Goal: Browse casually: Explore the website without a specific task or goal

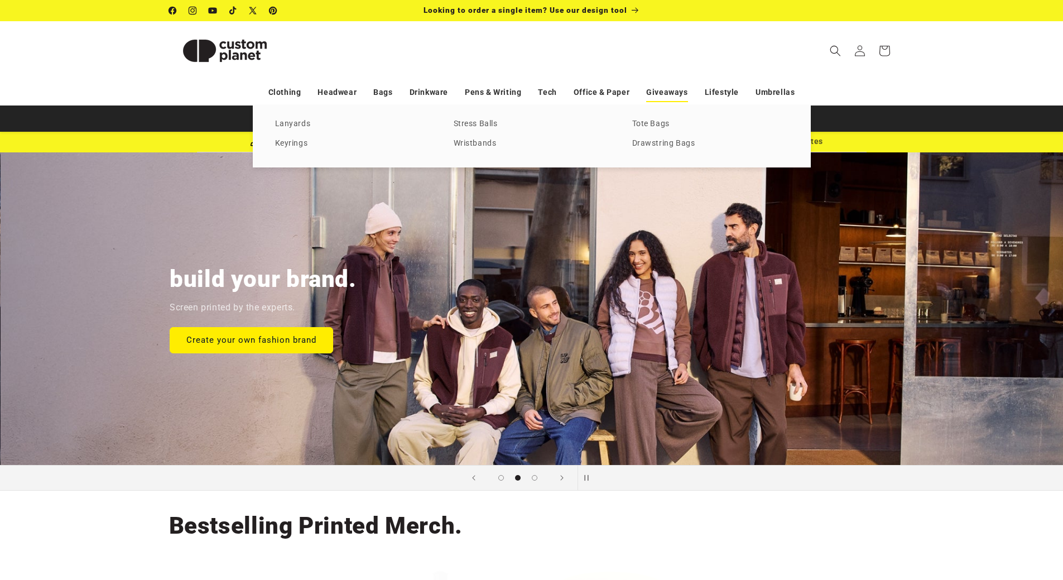
scroll to position [0, 1063]
click at [473, 126] on link "Stress Balls" at bounding box center [532, 124] width 156 height 15
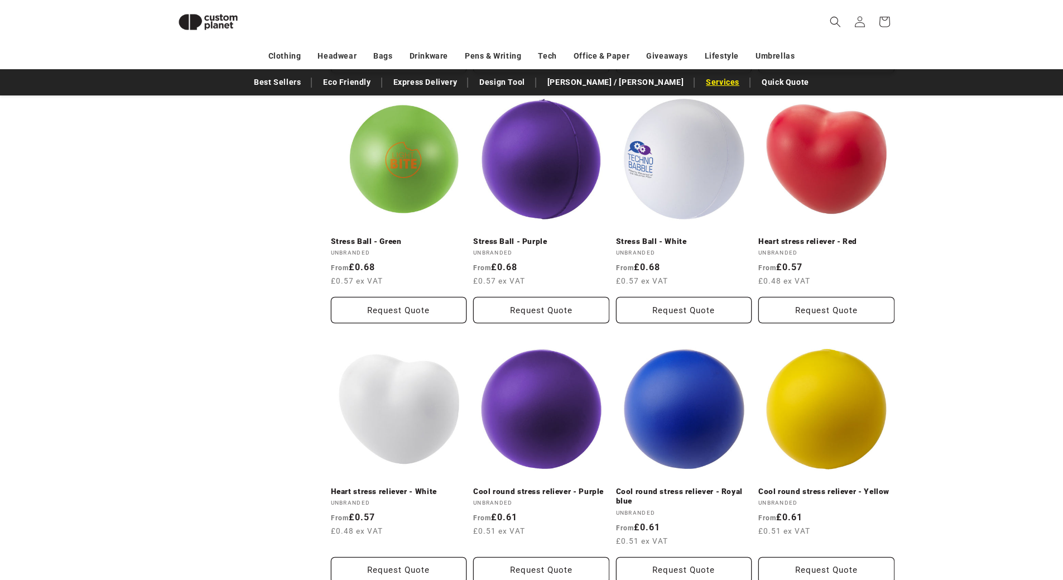
scroll to position [431, 0]
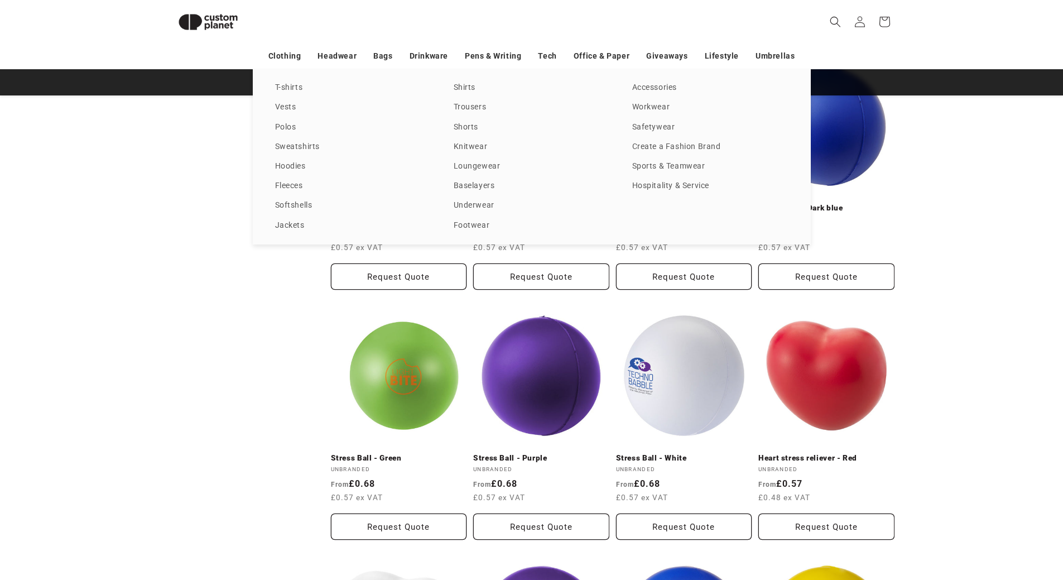
drag, startPoint x: 61, startPoint y: 164, endPoint x: 69, endPoint y: 176, distance: 14.1
click at [62, 165] on div "T-shirts Vests Polos Sweatshirts Hoodies Fleeces Softshells Jackets Shirts Trou…" at bounding box center [531, 156] width 1063 height 175
click at [134, 208] on div "T-shirts Vests Polos Sweatshirts Hoodies Fleeces Softshells Jackets Shirts Trou…" at bounding box center [531, 156] width 1063 height 175
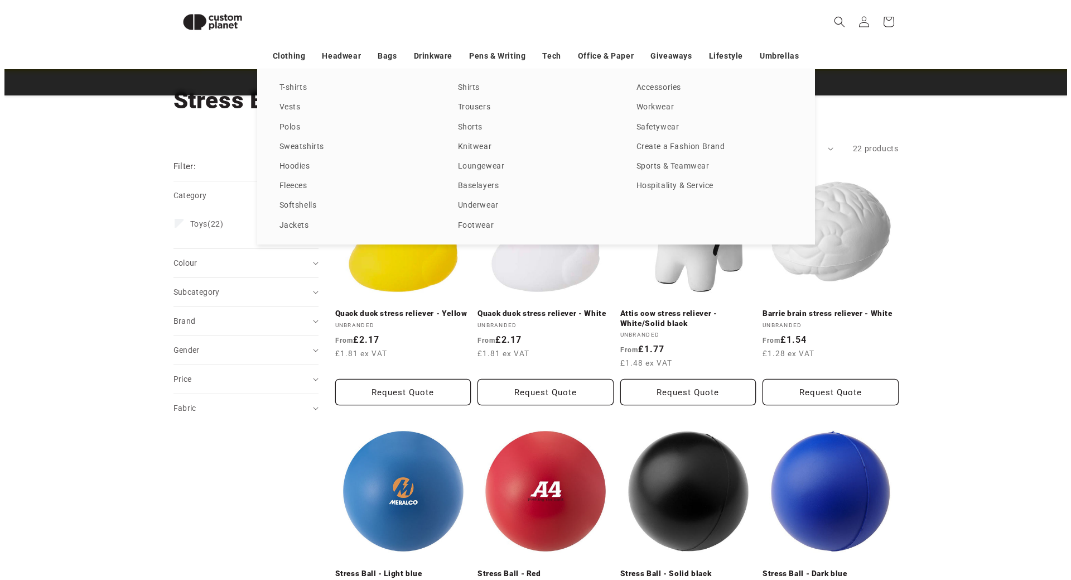
scroll to position [0, 0]
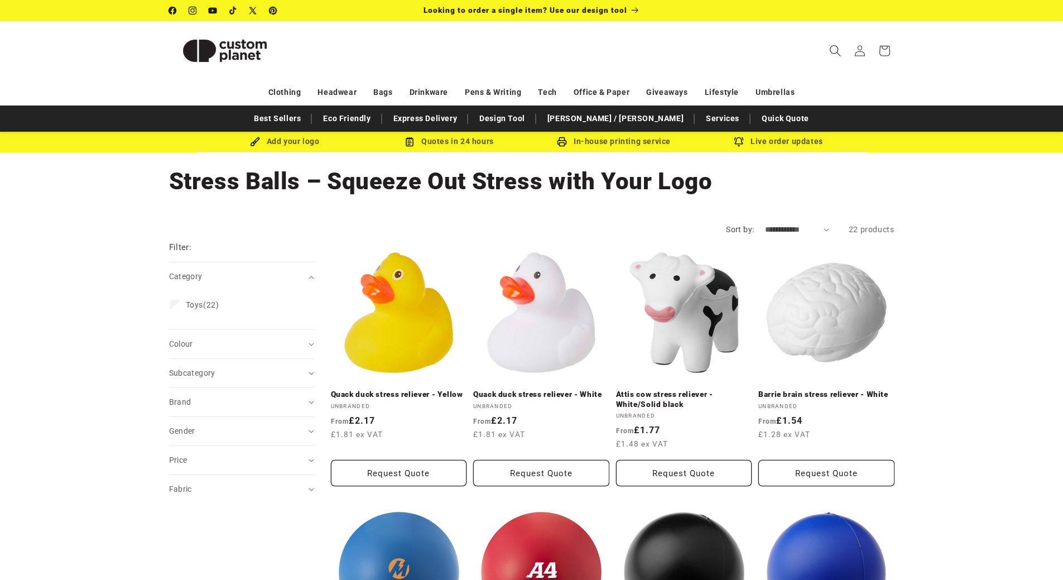
click at [825, 52] on span "Search" at bounding box center [835, 50] width 25 height 25
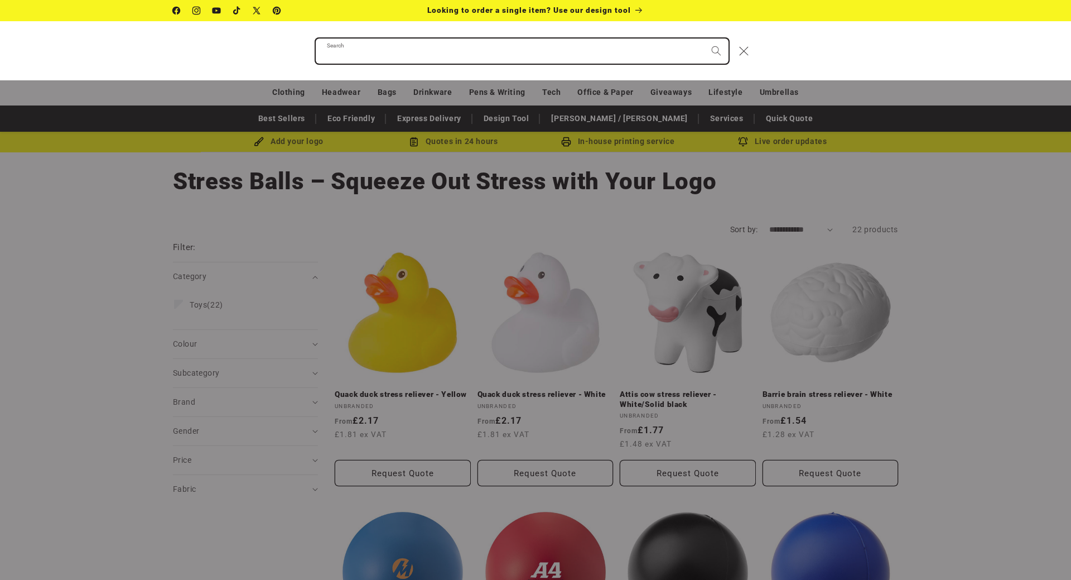
type input "*"
type input "*******"
click at [704, 38] on button "Search" at bounding box center [716, 50] width 25 height 25
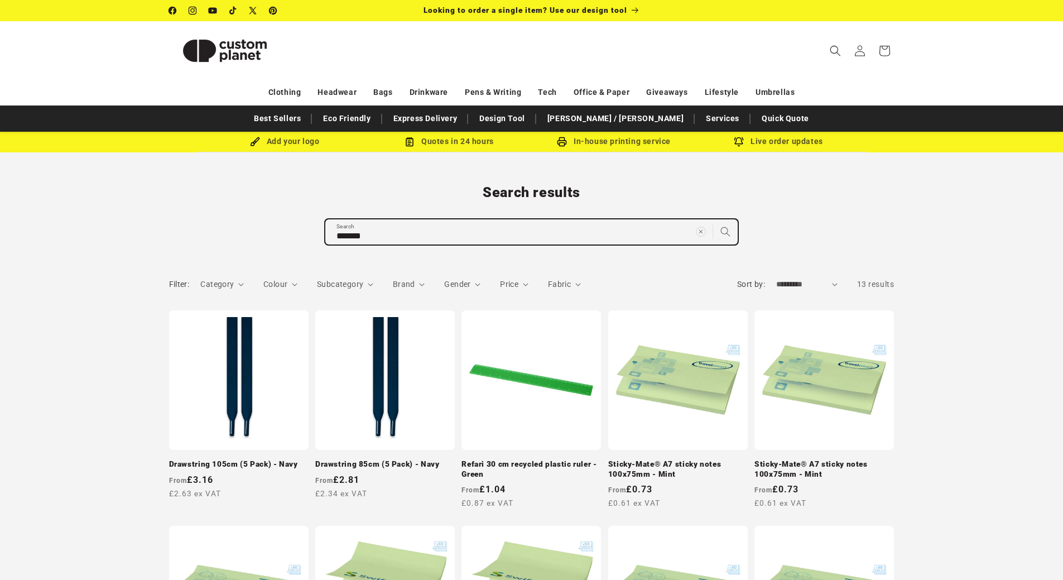
click at [455, 227] on input "*******" at bounding box center [531, 231] width 412 height 25
type input "******"
type input "*******"
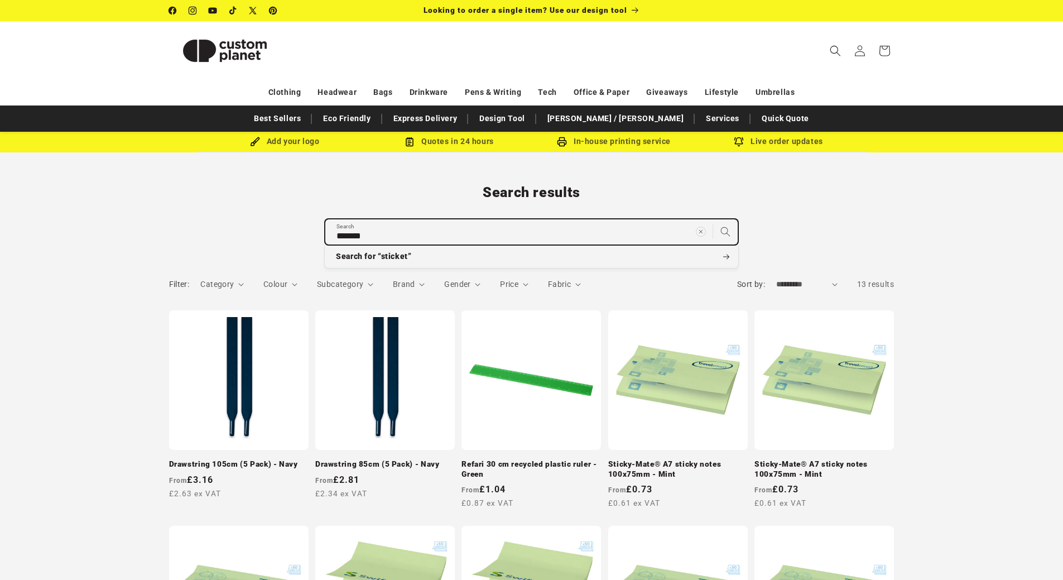
click button "Search for “sticket”" at bounding box center [531, 256] width 413 height 22
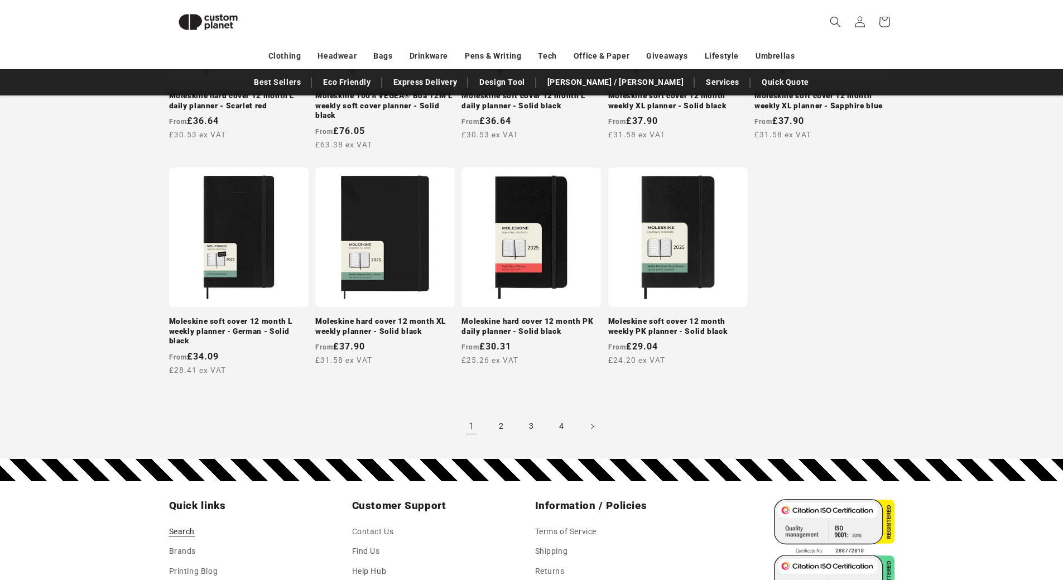
scroll to position [990, 0]
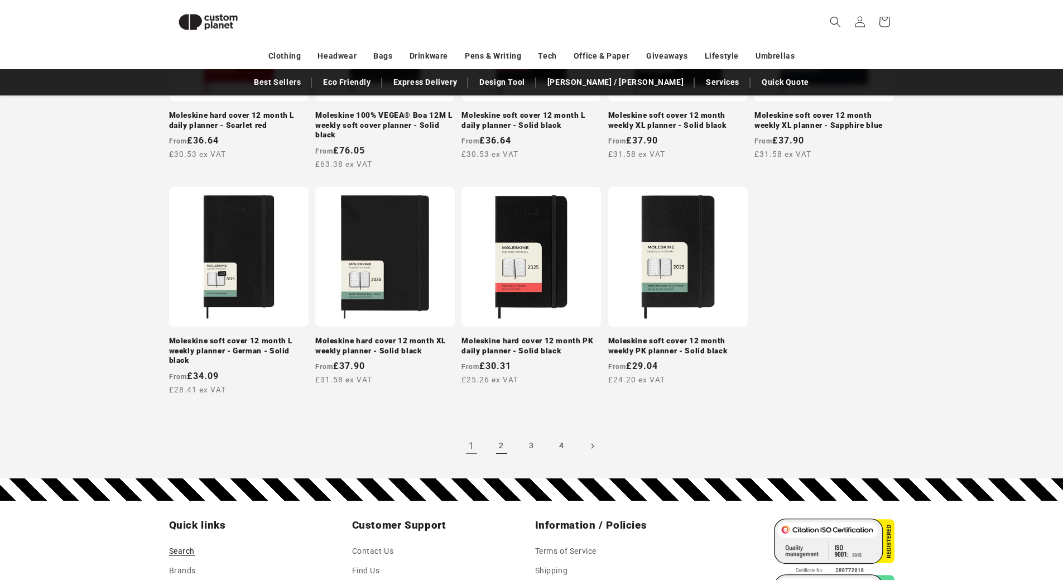
click at [498, 451] on link "2" at bounding box center [501, 446] width 25 height 25
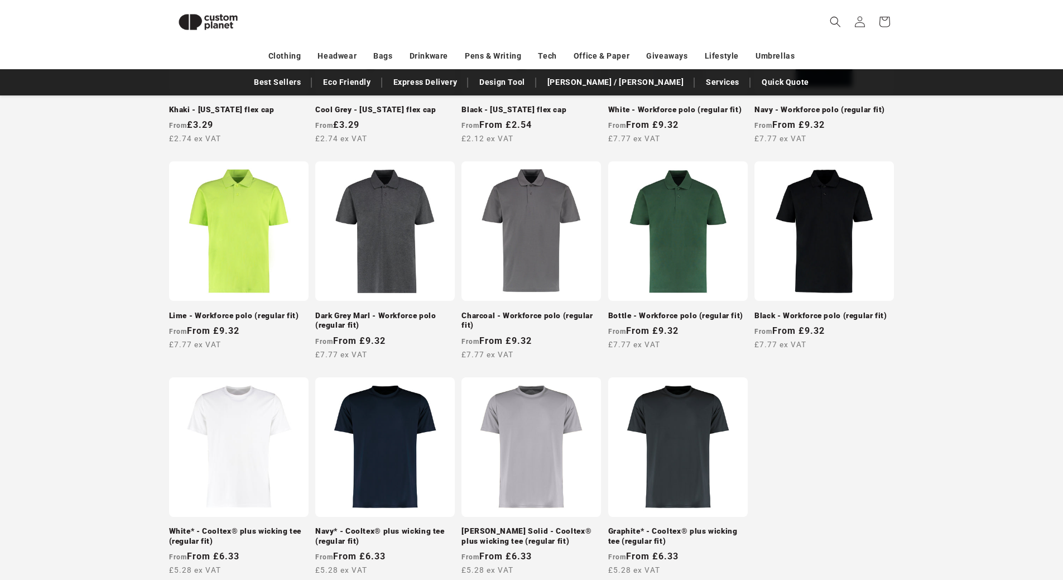
scroll to position [1171, 0]
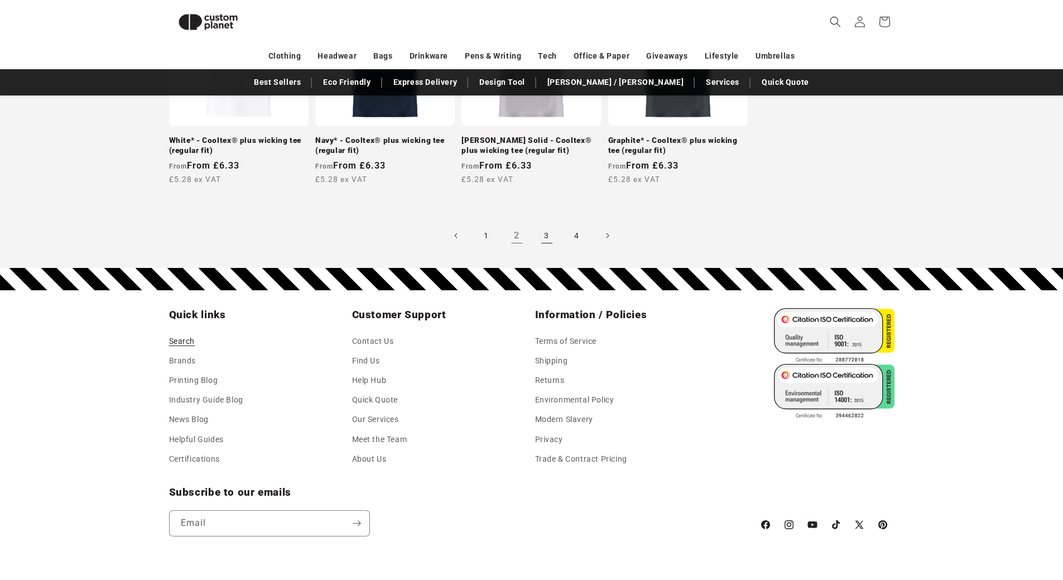
click at [546, 237] on link "3" at bounding box center [547, 235] width 25 height 25
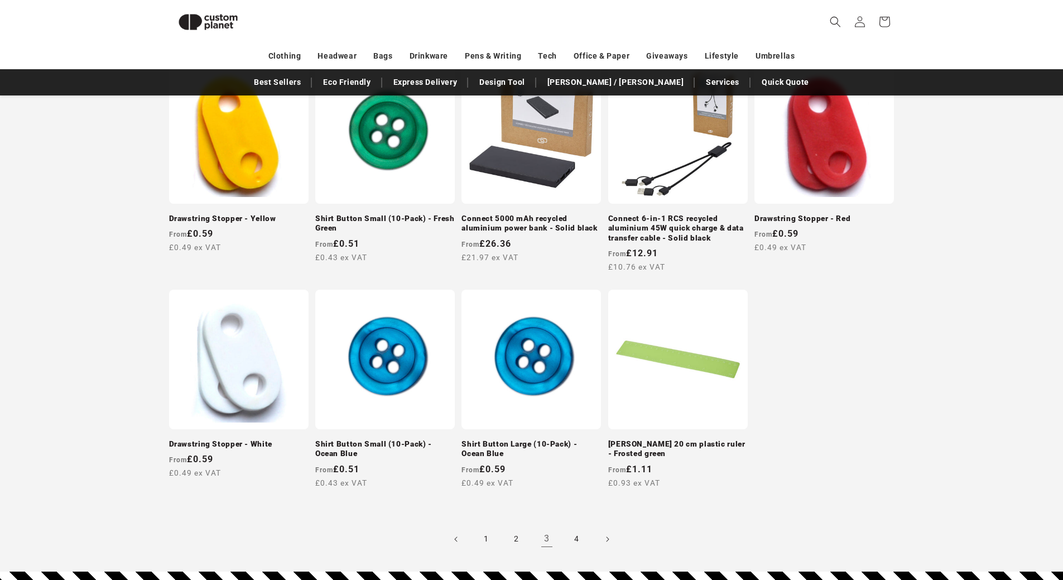
scroll to position [933, 0]
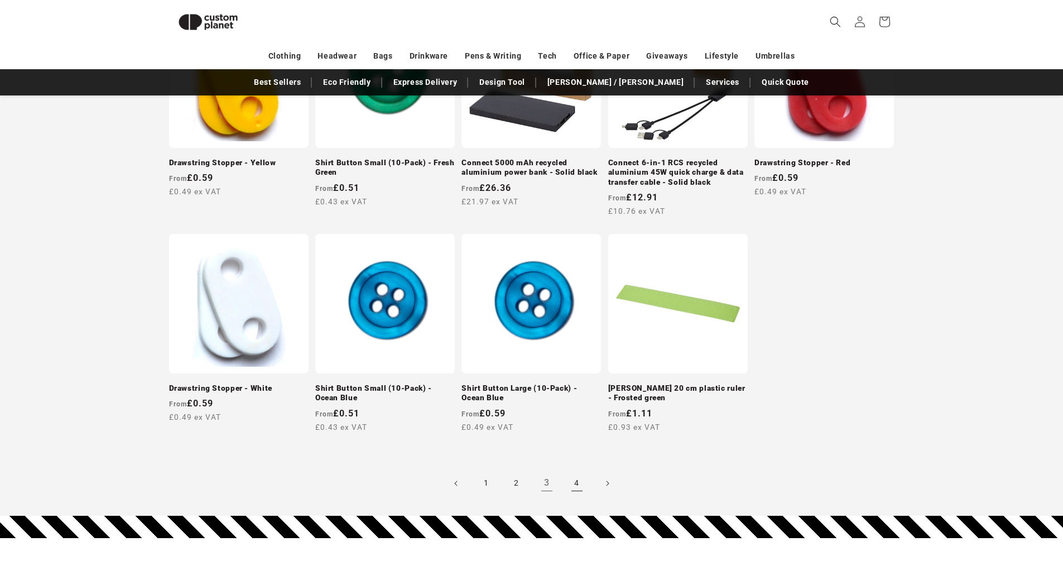
click at [569, 485] on link "4" at bounding box center [577, 483] width 25 height 25
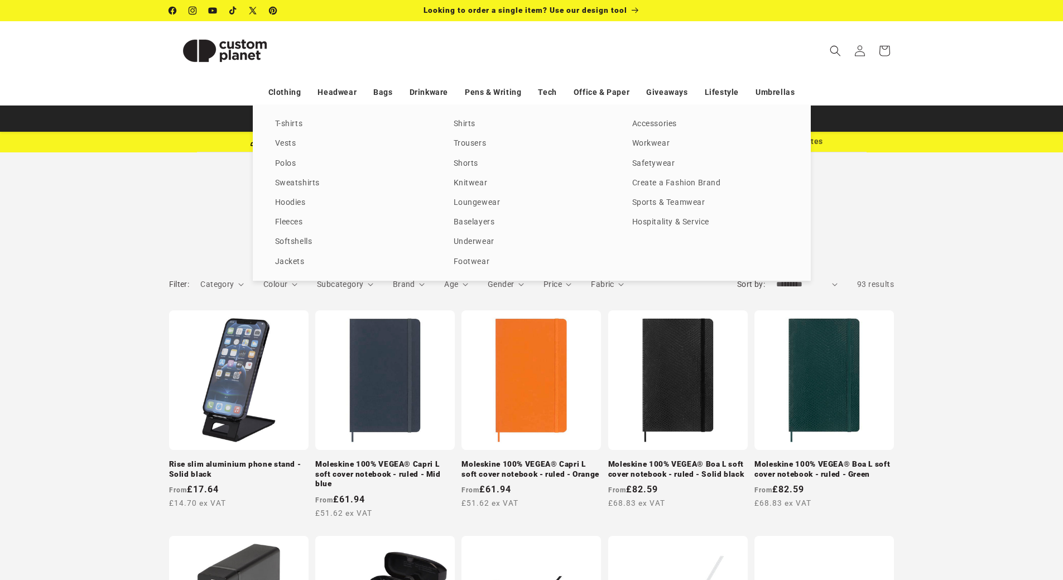
click at [237, 52] on img at bounding box center [225, 51] width 112 height 50
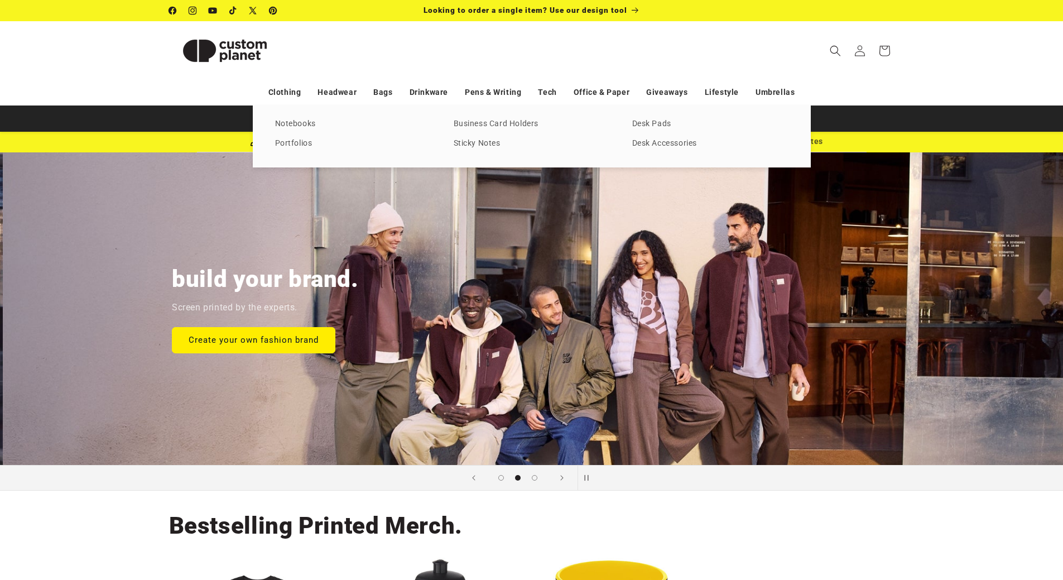
scroll to position [0, 1063]
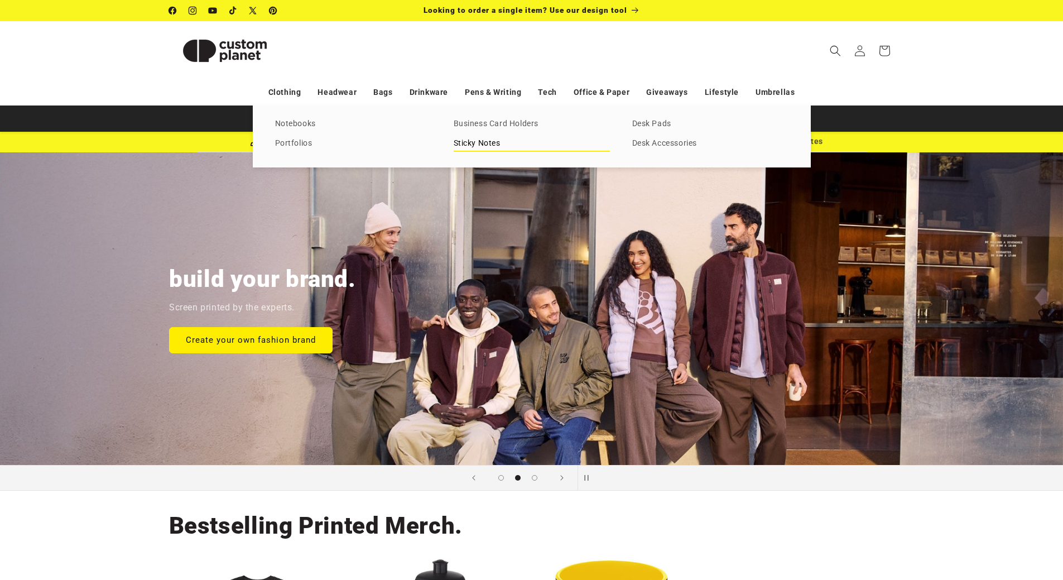
click at [493, 143] on link "Sticky Notes" at bounding box center [532, 143] width 156 height 15
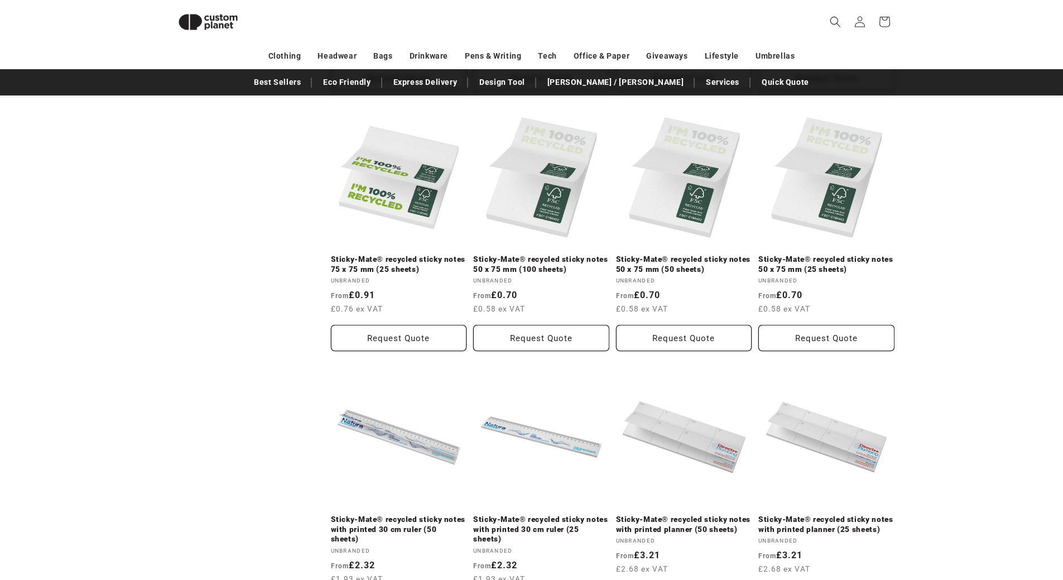
scroll to position [1100, 0]
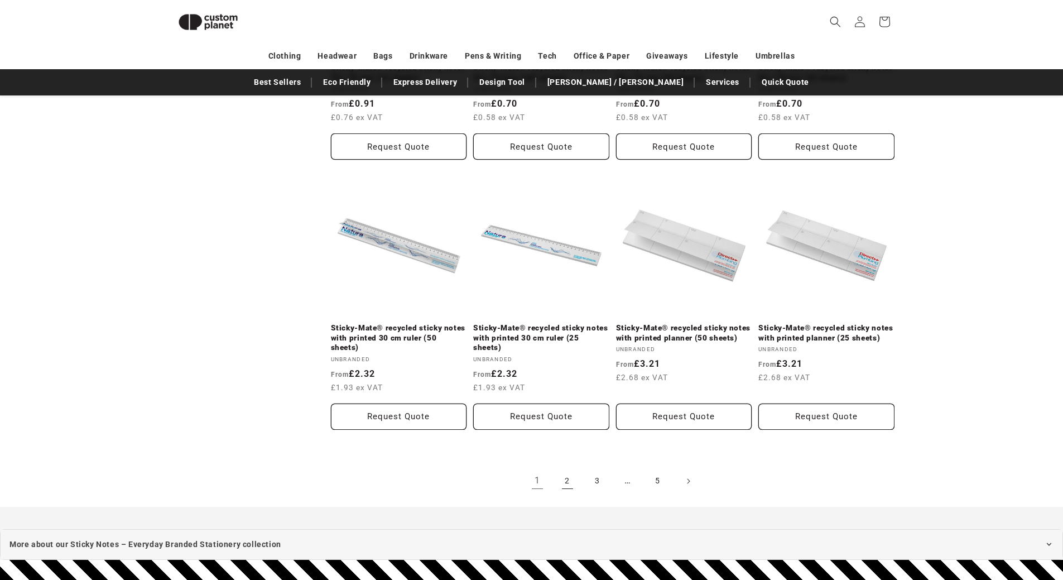
click at [578, 482] on link "2" at bounding box center [567, 481] width 25 height 25
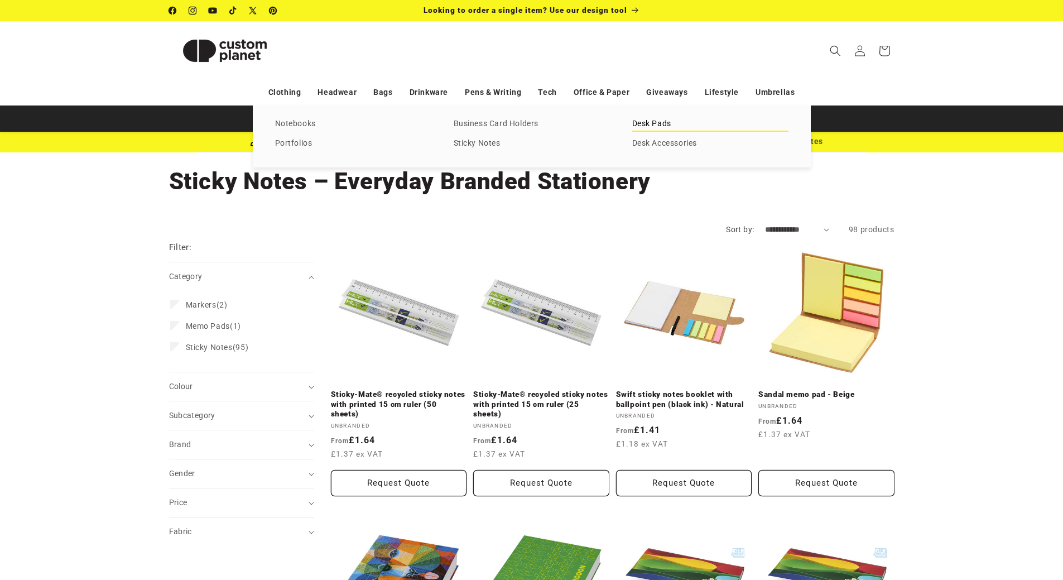
click at [647, 127] on link "Desk Pads" at bounding box center [710, 124] width 156 height 15
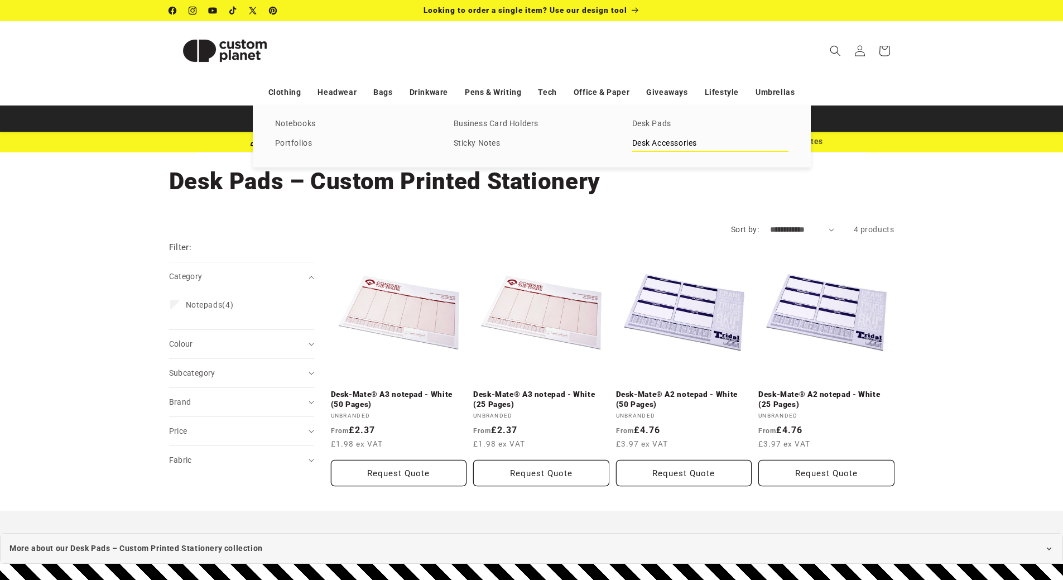
click at [661, 142] on link "Desk Accessories" at bounding box center [710, 143] width 156 height 15
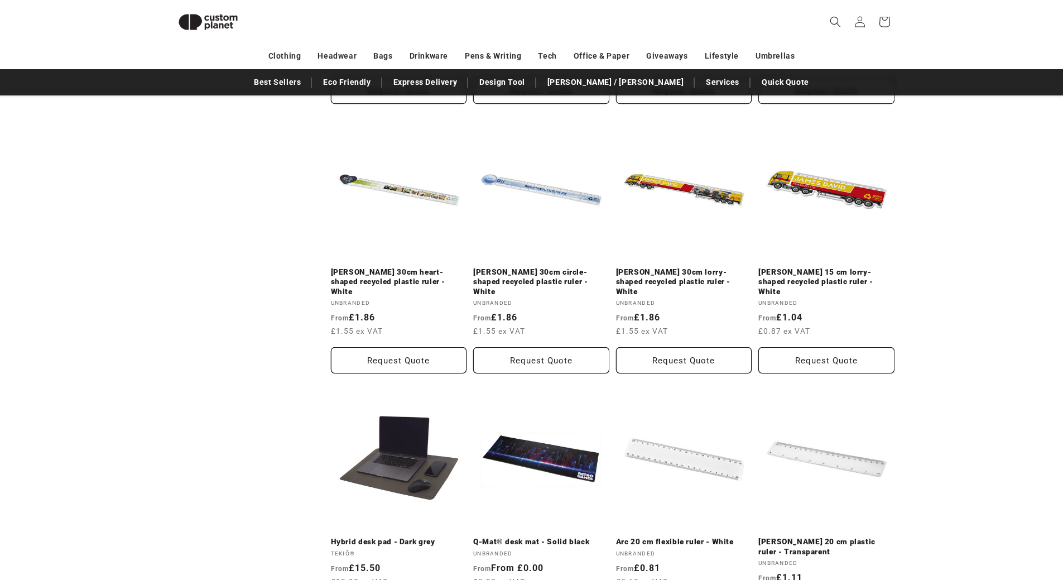
scroll to position [1212, 0]
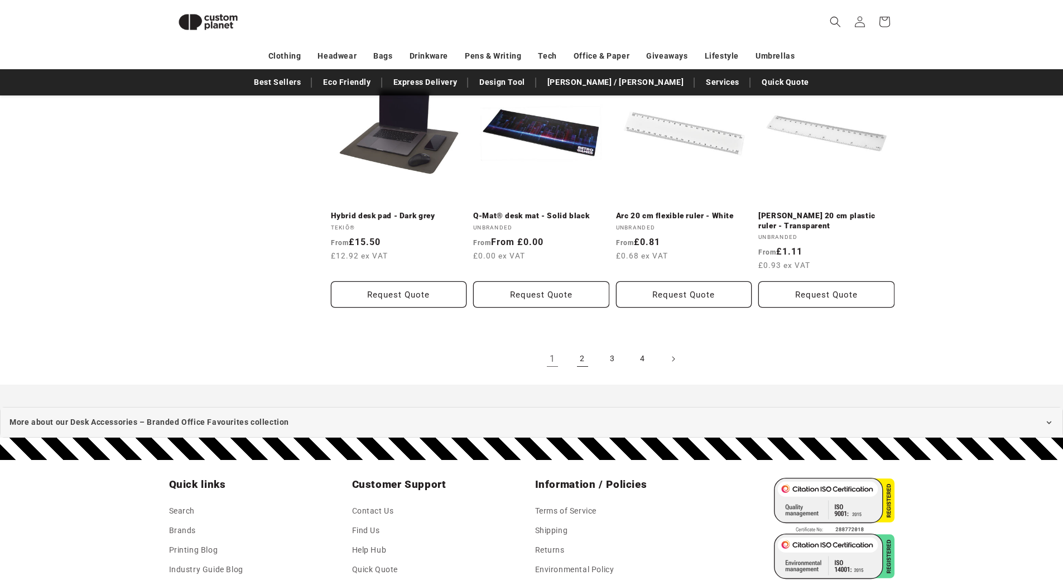
click at [582, 350] on link "2" at bounding box center [582, 358] width 25 height 25
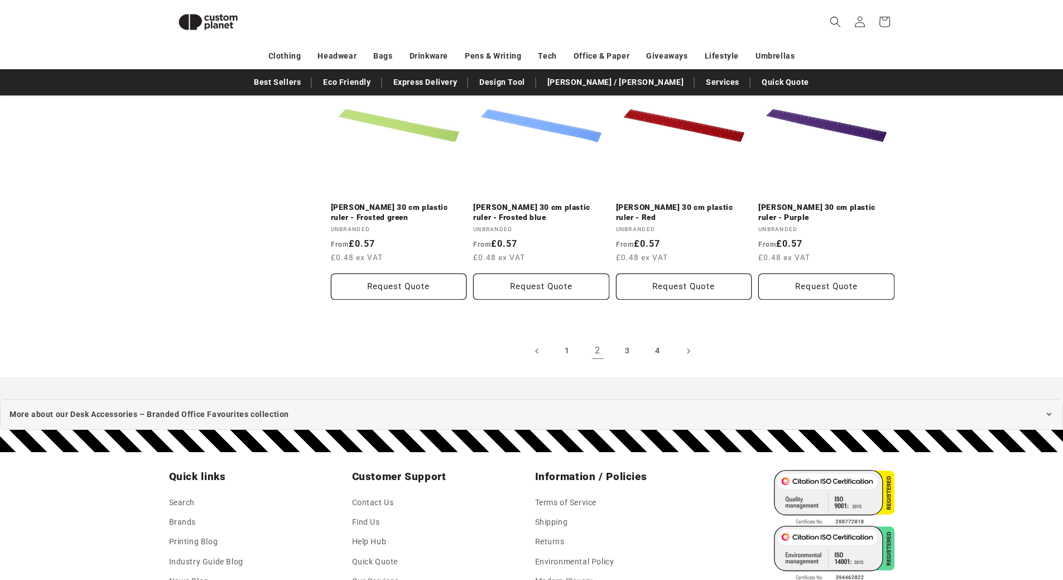
scroll to position [1212, 0]
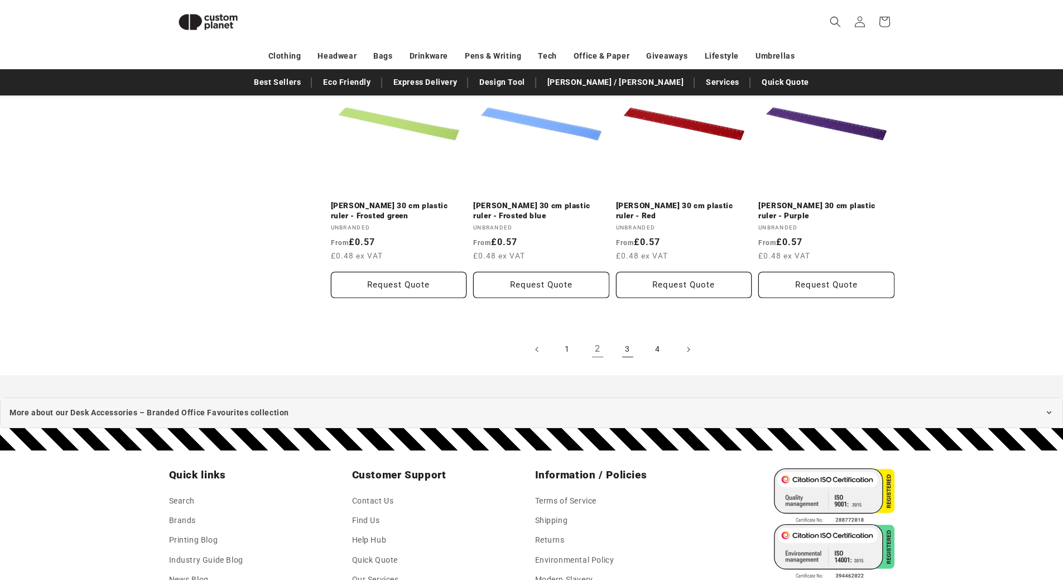
click at [620, 350] on link "3" at bounding box center [627, 349] width 25 height 25
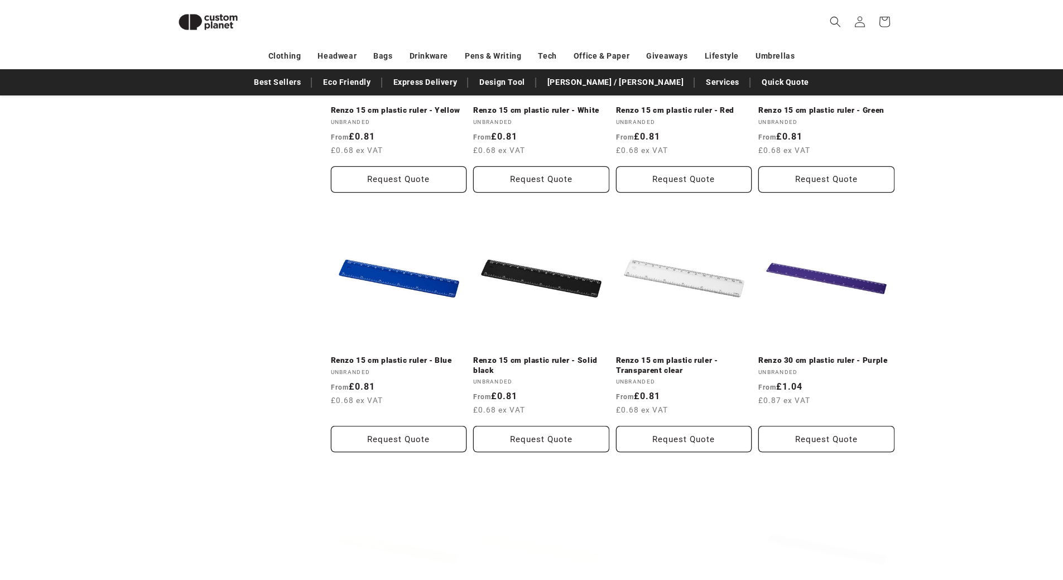
scroll to position [989, 0]
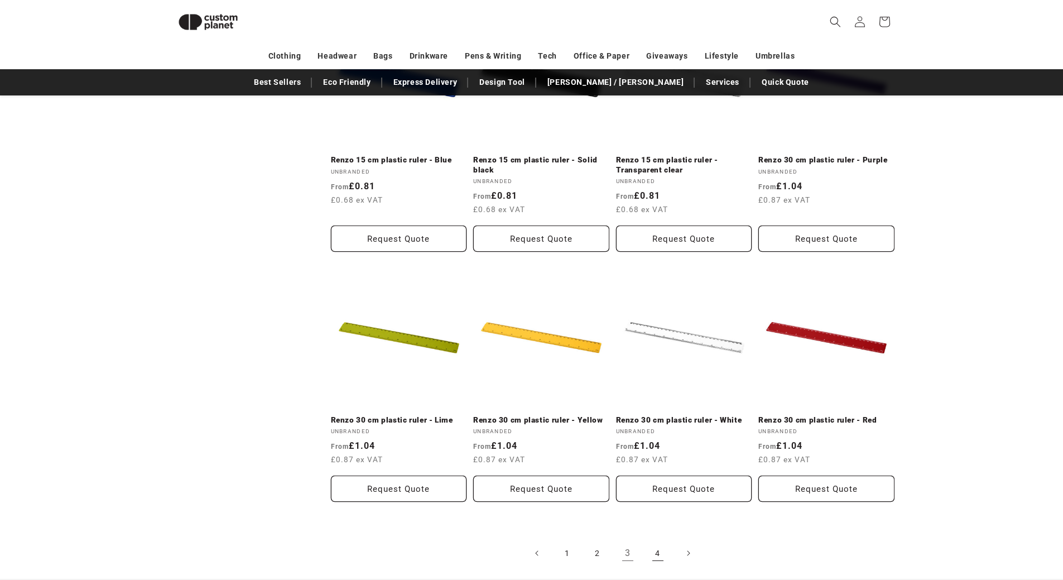
click at [654, 555] on link "4" at bounding box center [658, 553] width 25 height 25
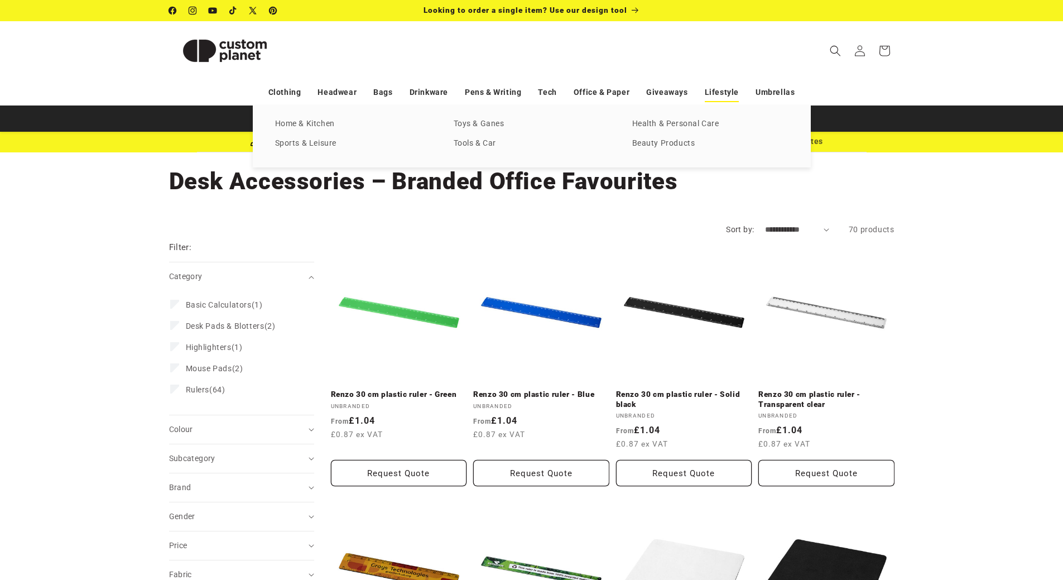
click at [716, 85] on link "Lifestyle" at bounding box center [722, 93] width 34 height 20
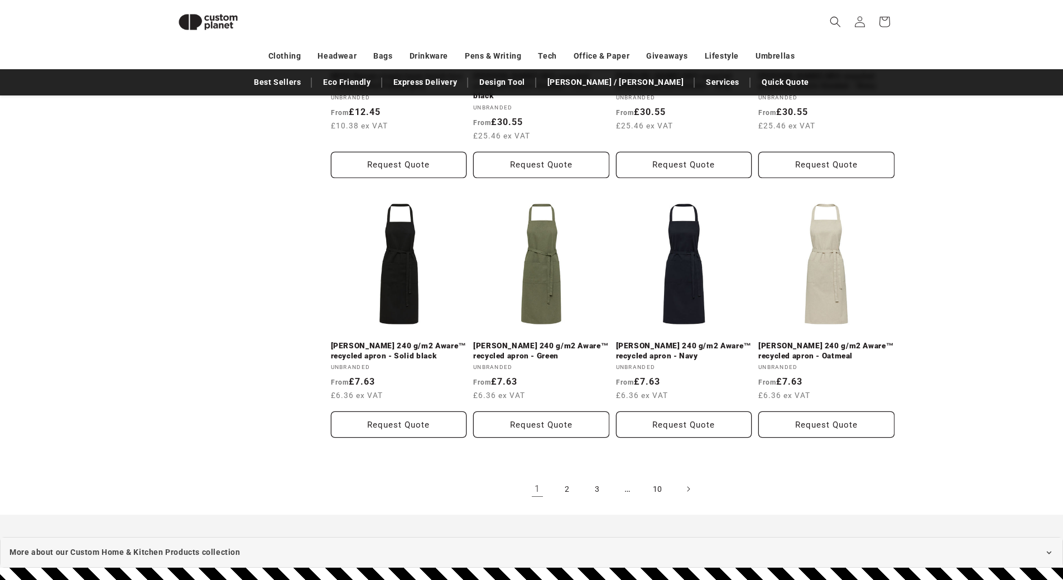
scroll to position [2440, 0]
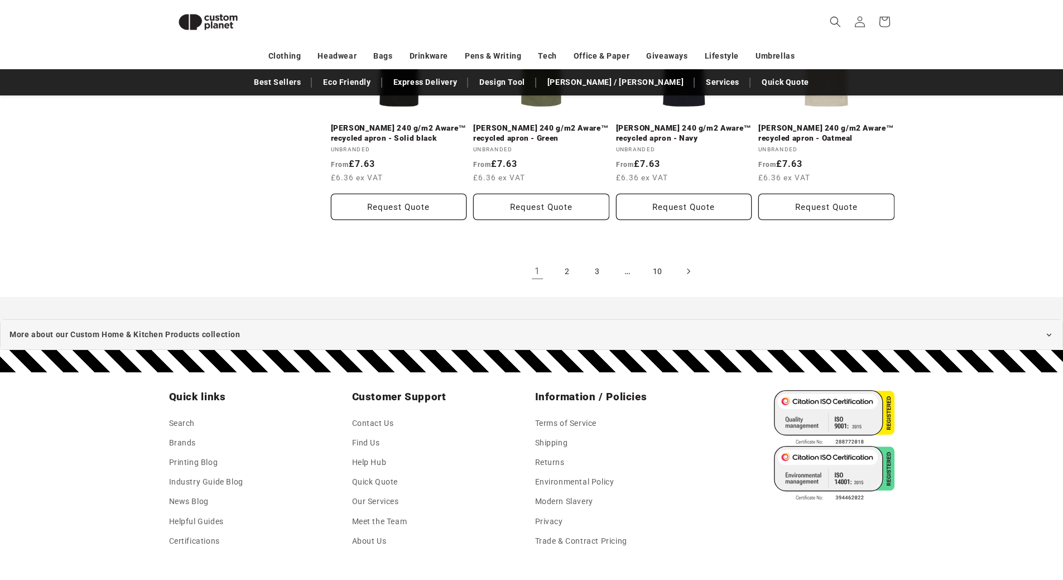
click at [694, 259] on link "Next page" at bounding box center [688, 271] width 25 height 25
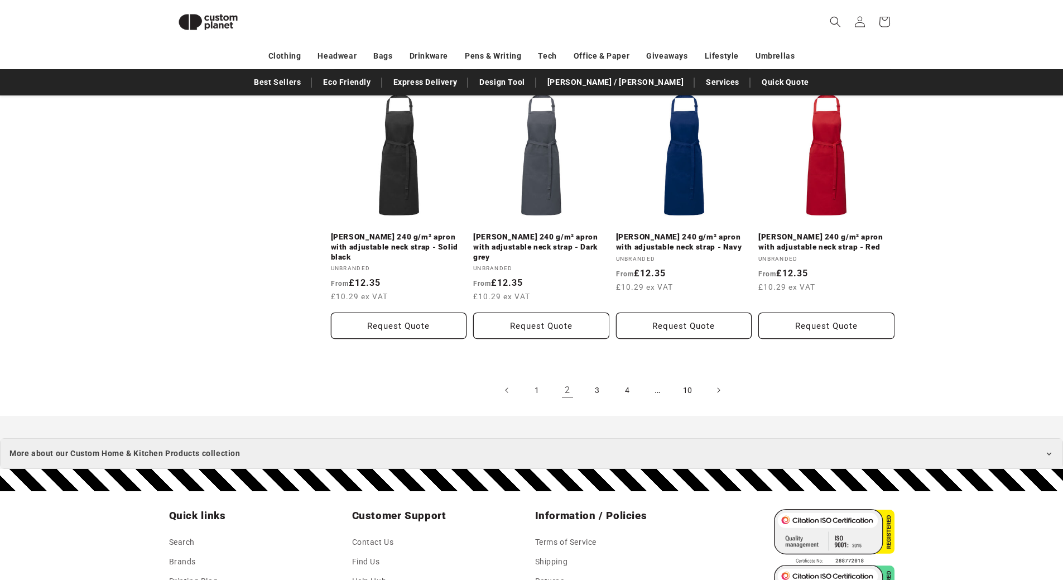
scroll to position [2328, 0]
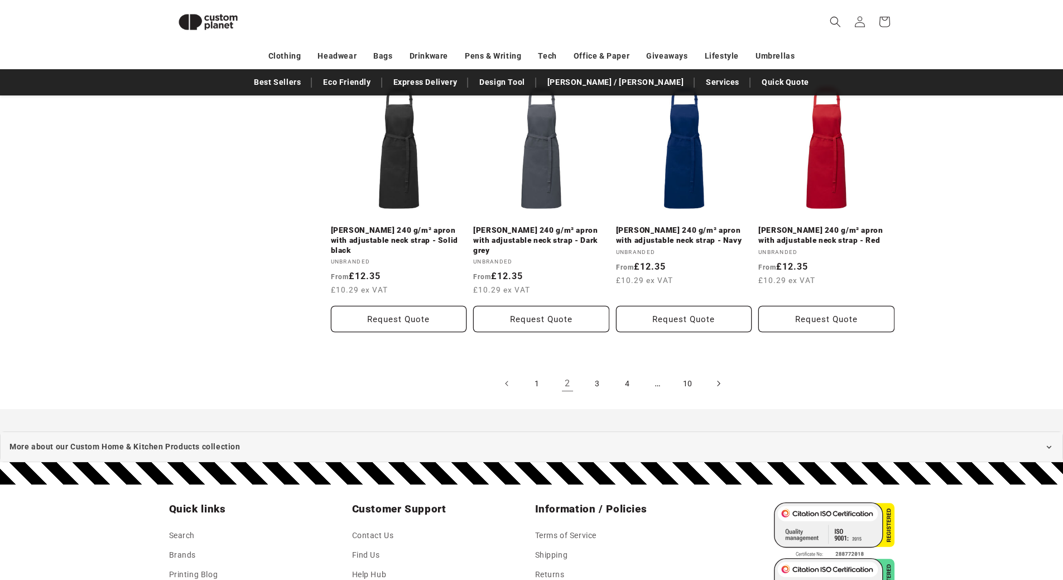
click at [720, 377] on icon "Next page" at bounding box center [717, 383] width 3 height 12
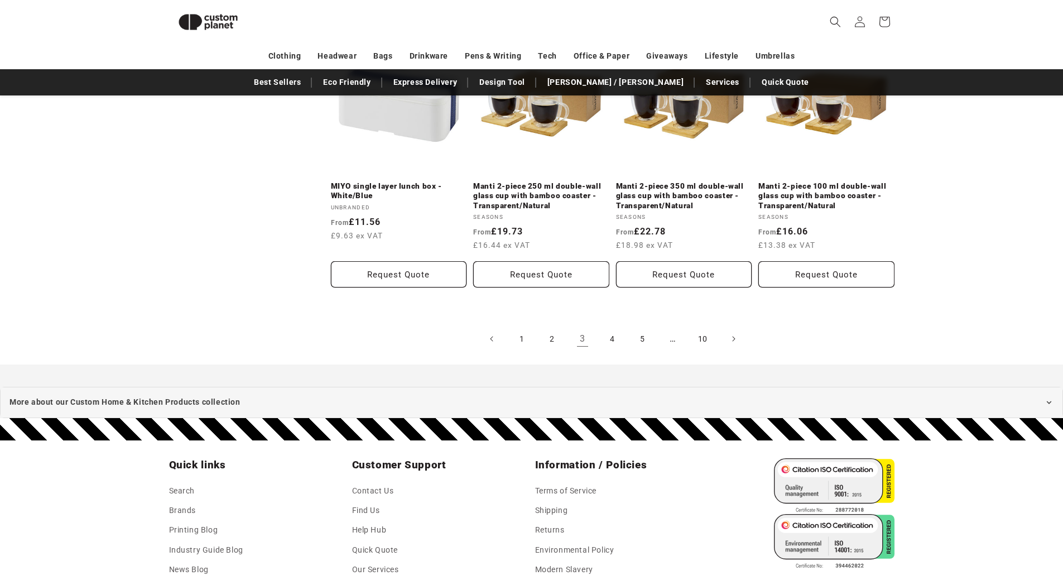
scroll to position [2273, 0]
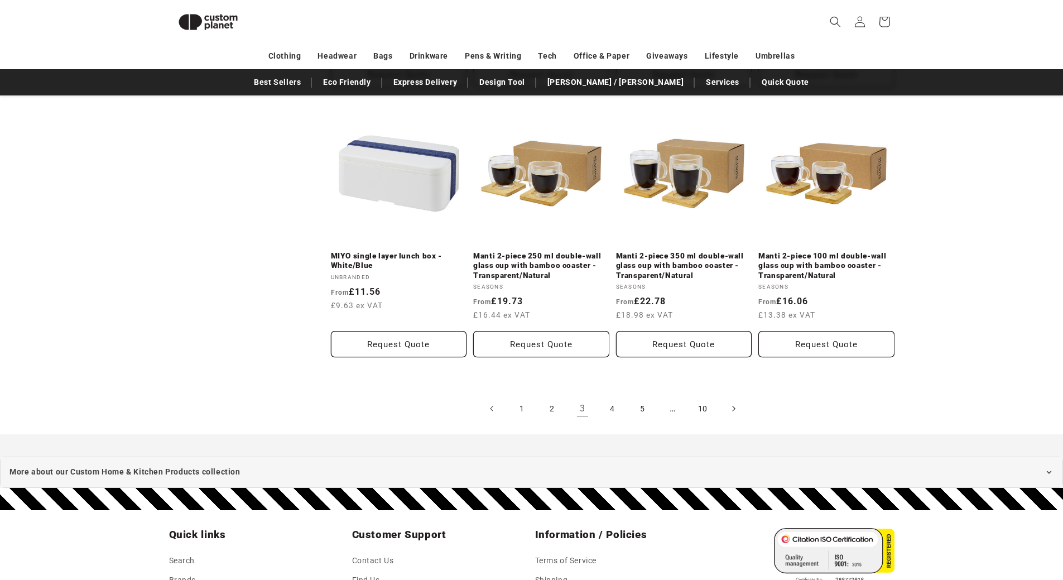
click at [732, 411] on icon "Next page" at bounding box center [732, 409] width 3 height 12
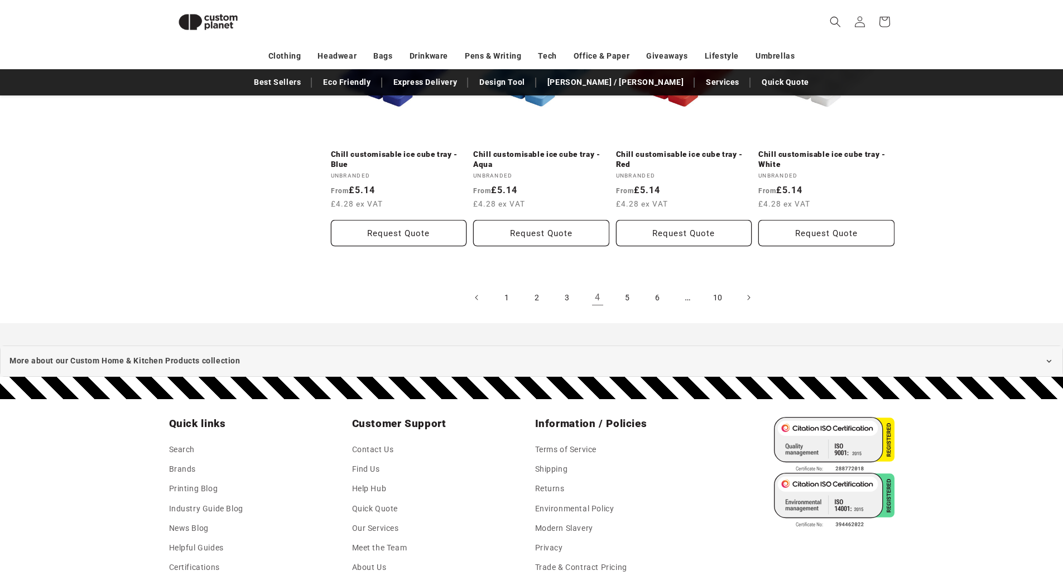
scroll to position [2385, 0]
click at [749, 291] on icon "Next page" at bounding box center [748, 297] width 3 height 12
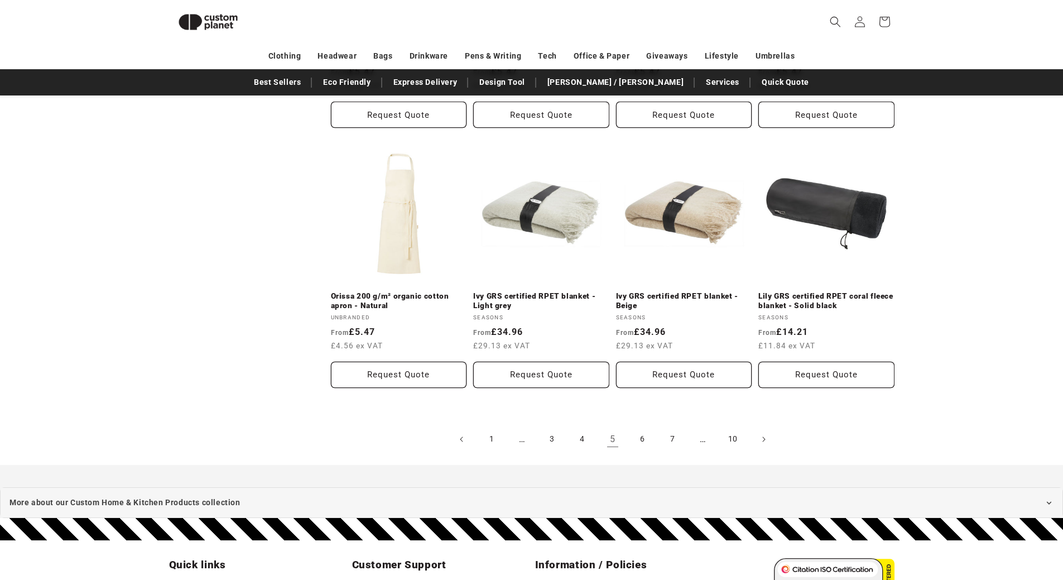
scroll to position [2440, 0]
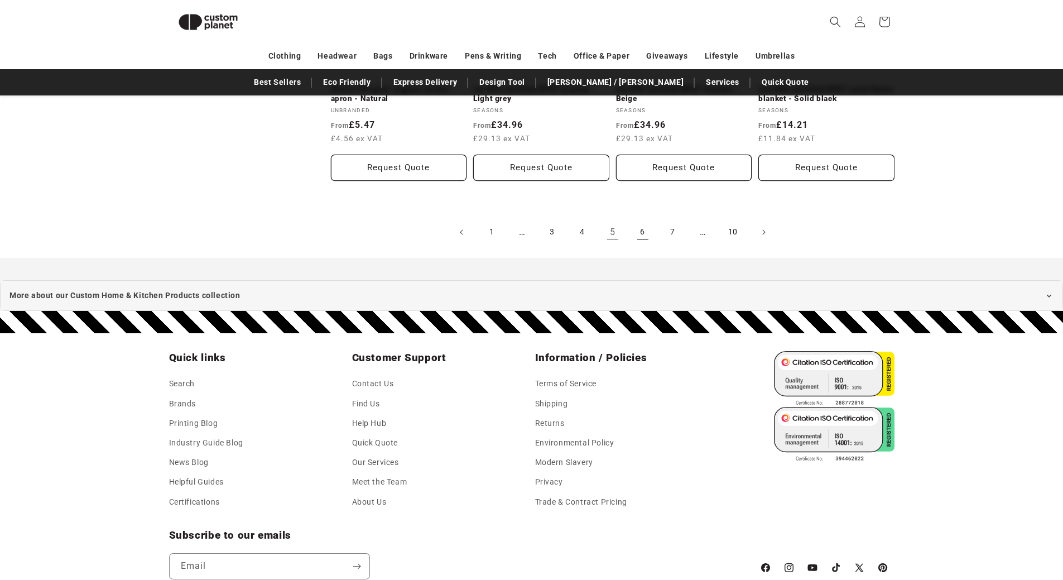
click at [643, 237] on link "6" at bounding box center [642, 232] width 25 height 25
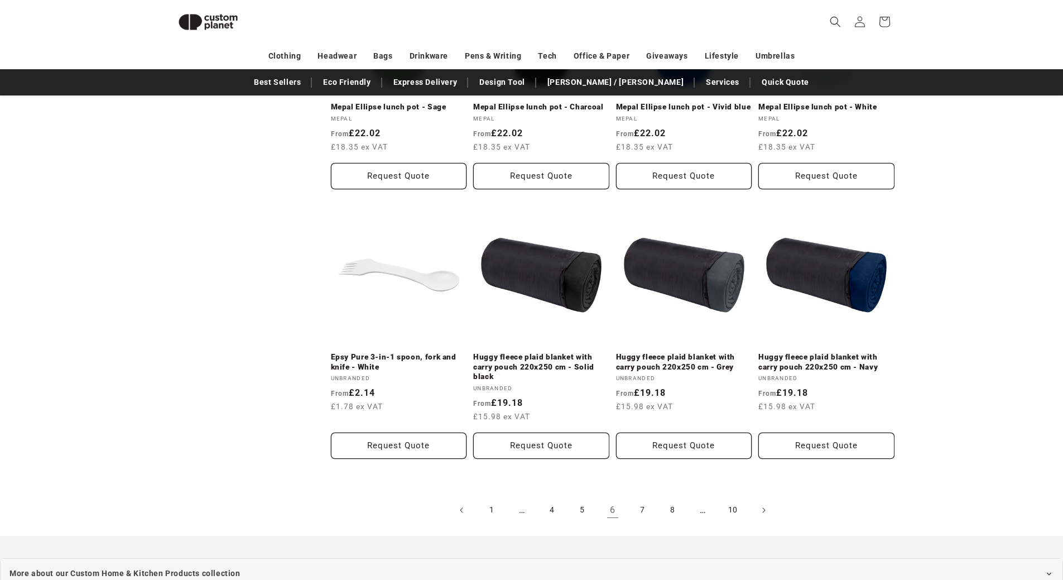
scroll to position [2216, 0]
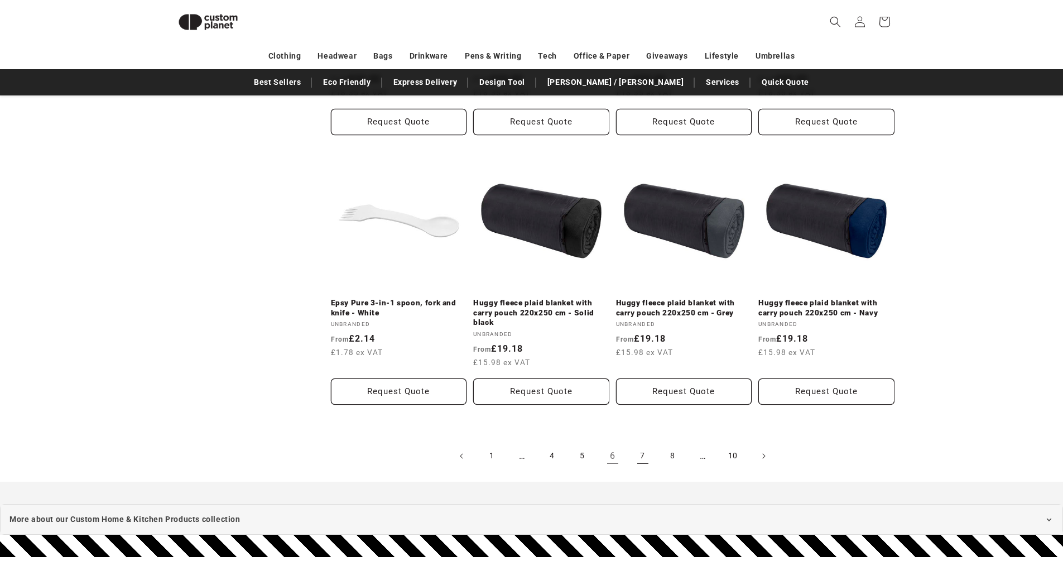
click at [650, 461] on link "7" at bounding box center [642, 456] width 25 height 25
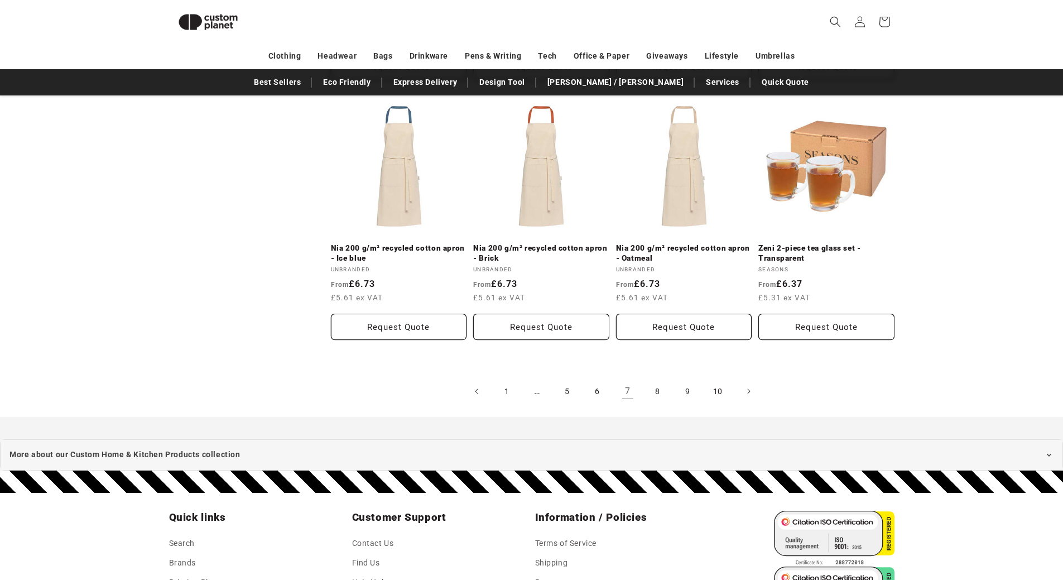
scroll to position [2273, 0]
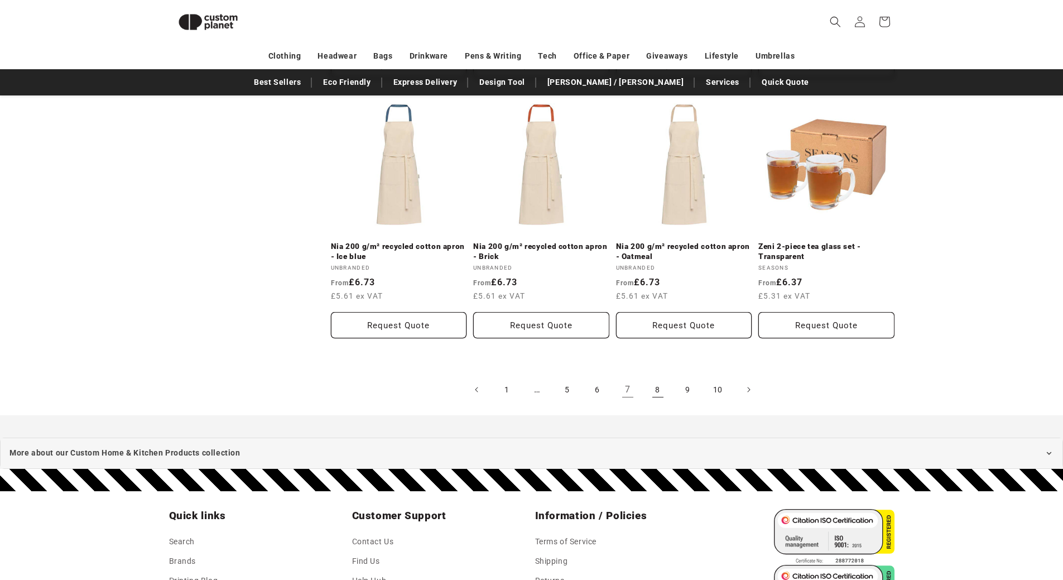
click at [653, 388] on link "8" at bounding box center [658, 389] width 25 height 25
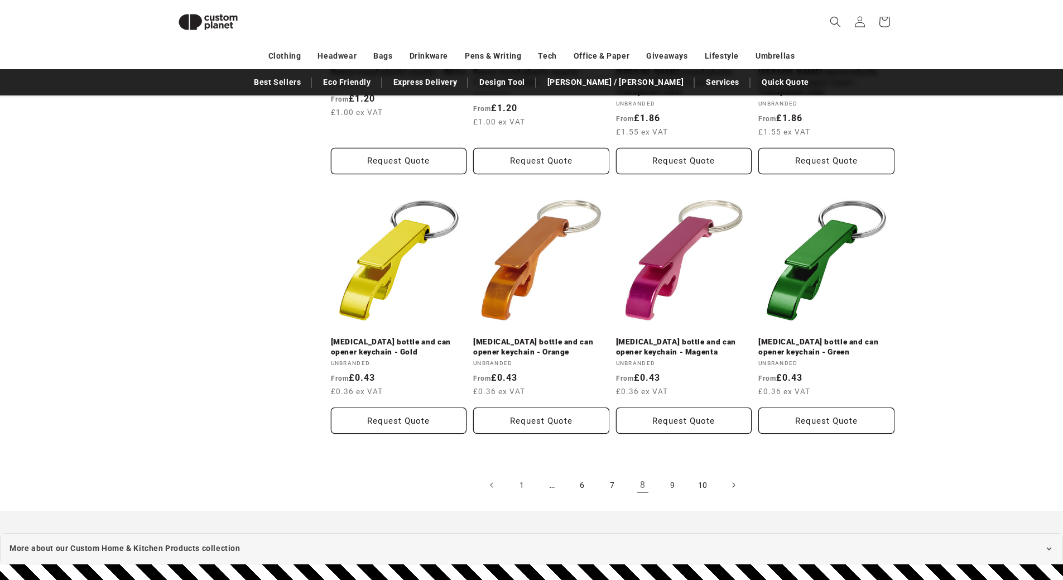
scroll to position [2217, 0]
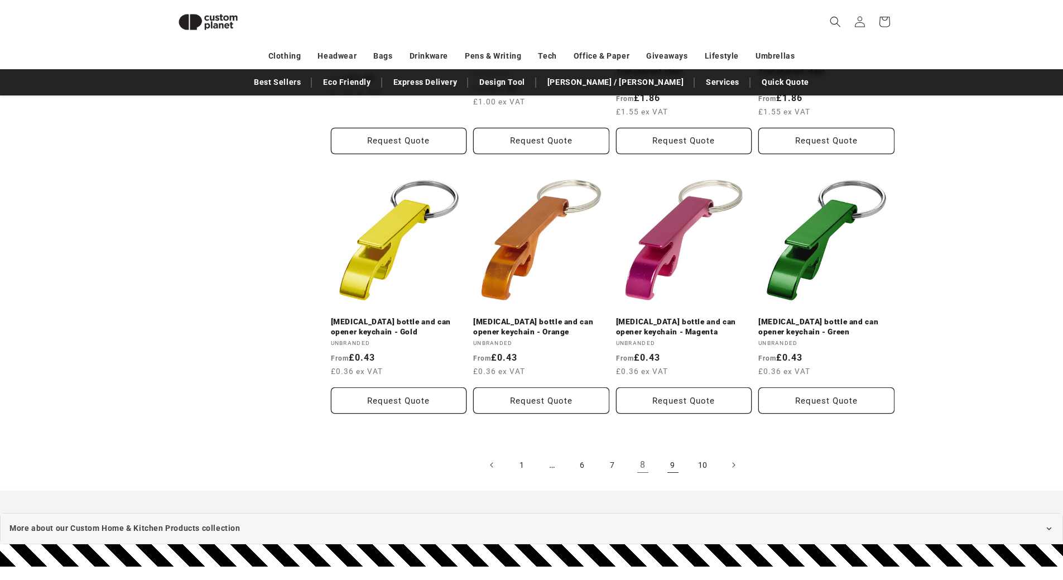
click at [671, 455] on link "9" at bounding box center [673, 464] width 25 height 25
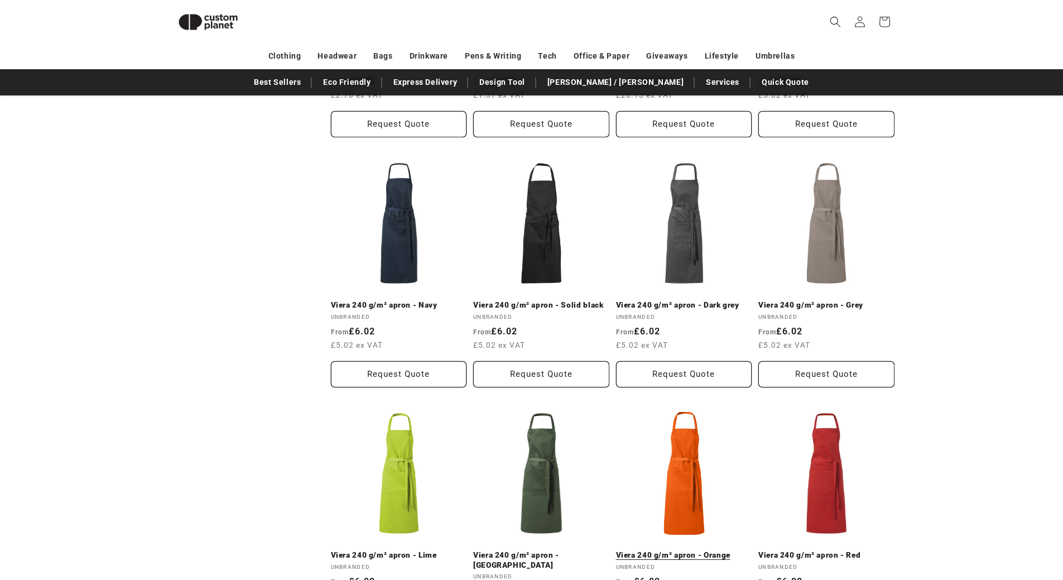
scroll to position [1715, 0]
drag, startPoint x: 969, startPoint y: 172, endPoint x: 960, endPoint y: 180, distance: 11.9
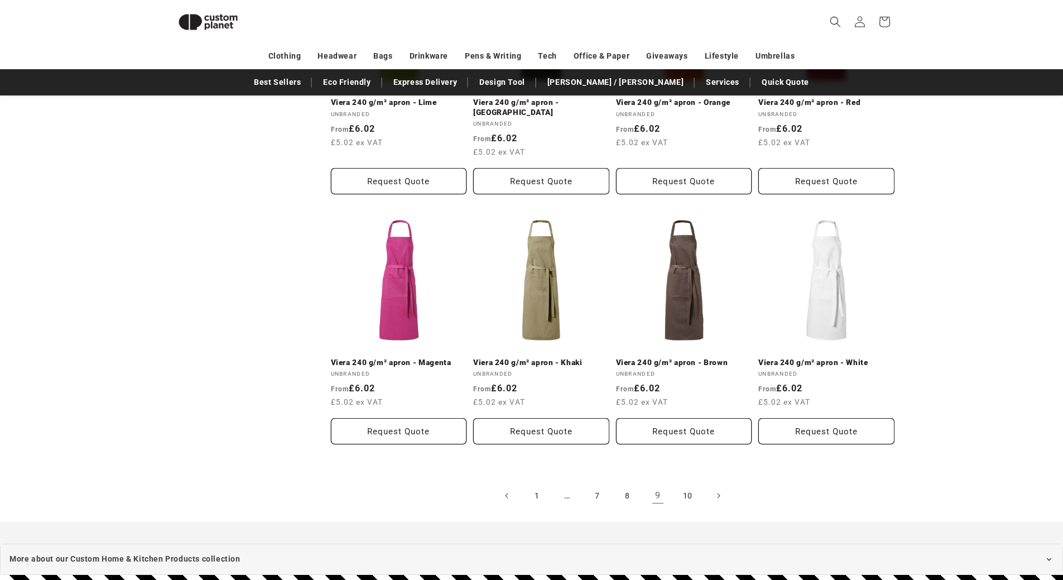
scroll to position [2273, 0]
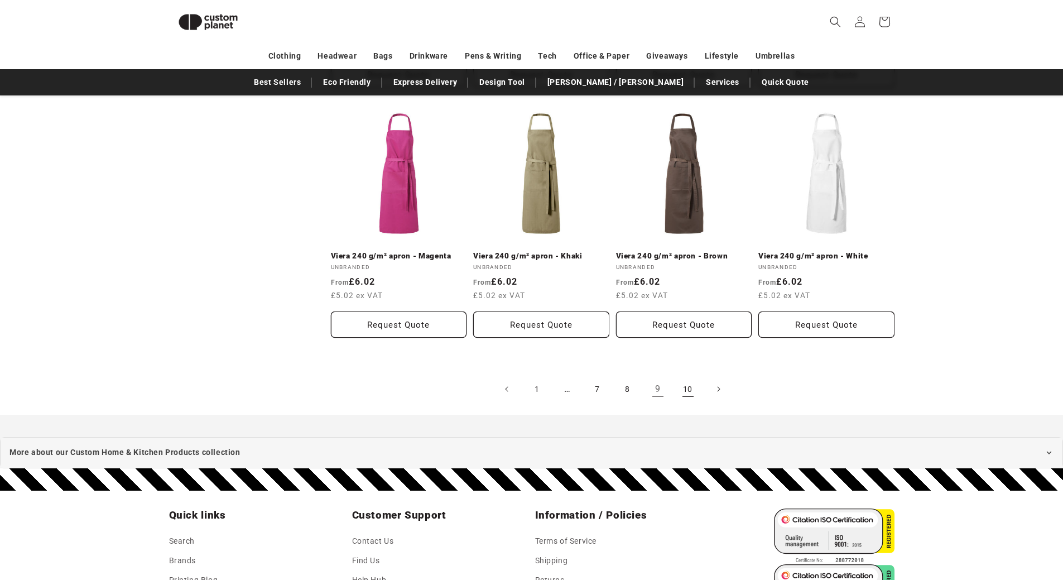
click at [685, 392] on link "10" at bounding box center [688, 389] width 25 height 25
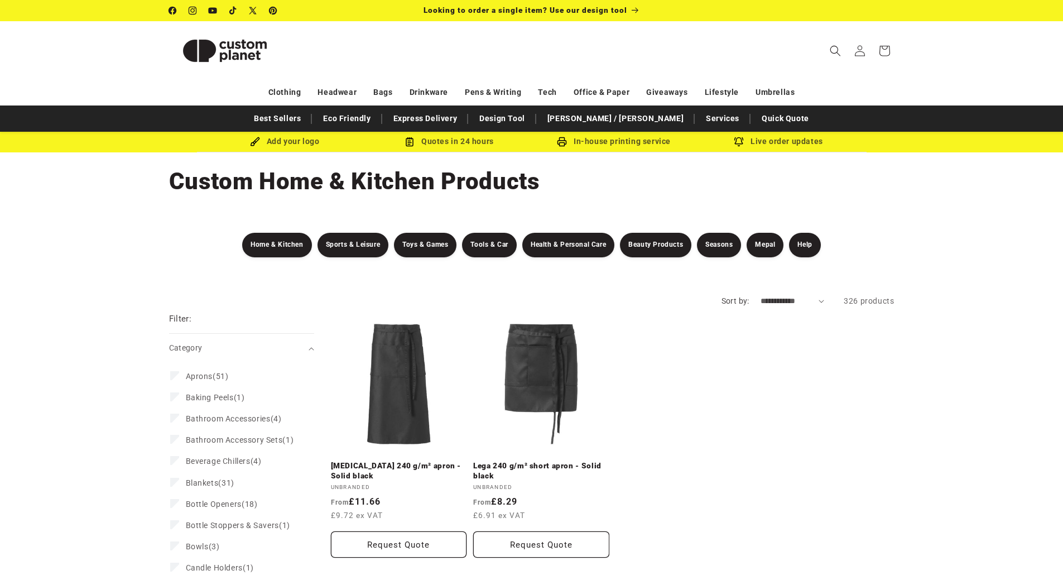
click at [80, 239] on div "**********" at bounding box center [531, 245] width 1063 height 71
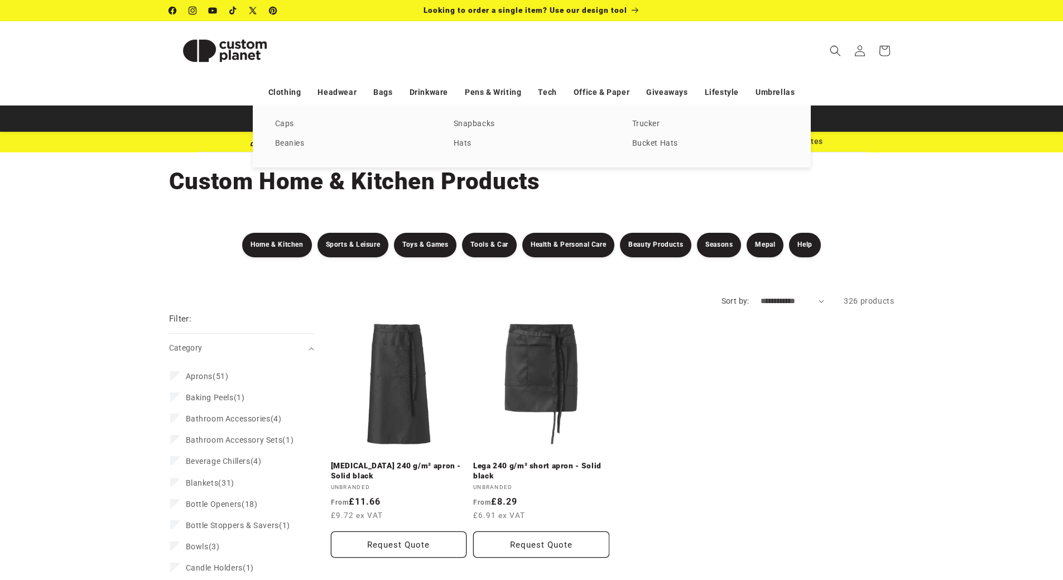
click at [133, 174] on div "Collection: Custom Home & Kitchen Products" at bounding box center [531, 181] width 1063 height 58
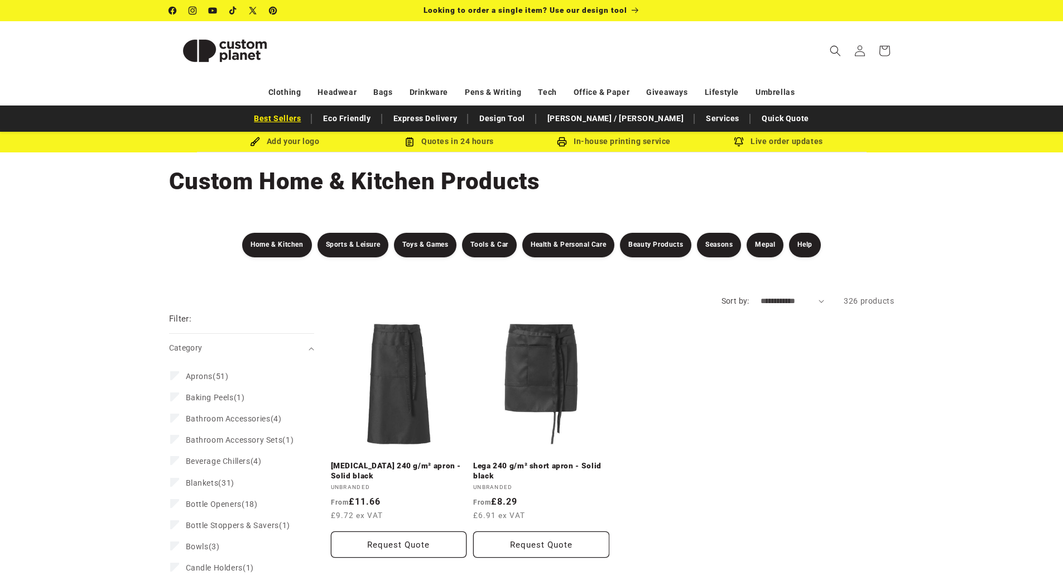
click at [306, 117] on link "Best Sellers" at bounding box center [277, 119] width 58 height 20
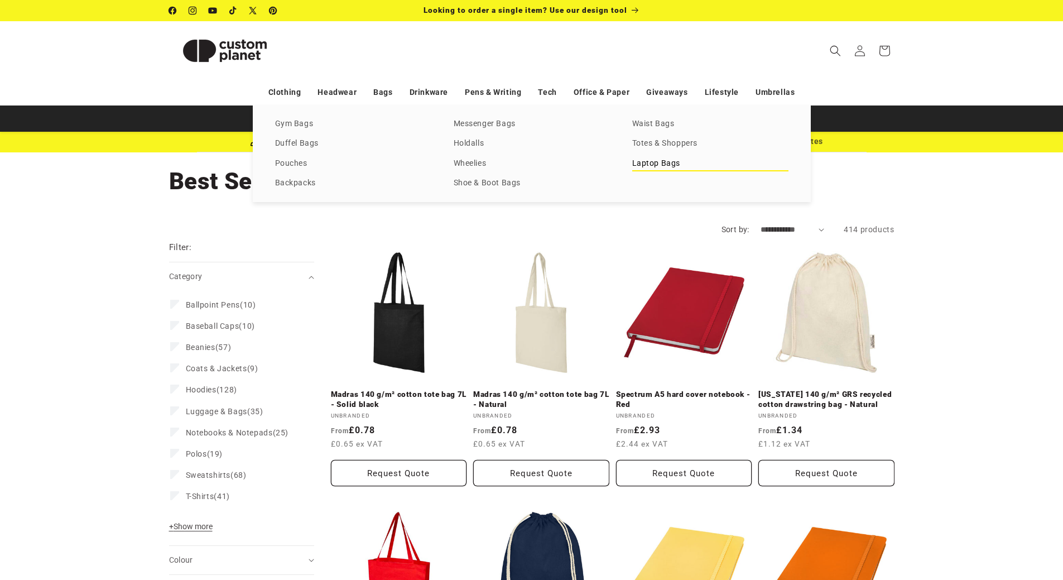
click at [668, 162] on link "Laptop Bags" at bounding box center [710, 163] width 156 height 15
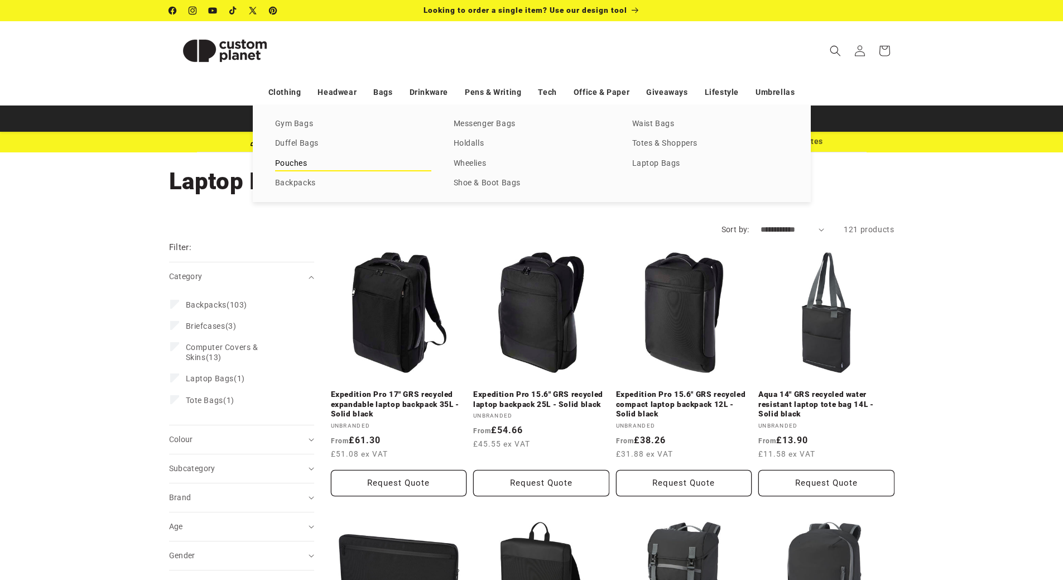
click at [299, 165] on link "Pouches" at bounding box center [353, 163] width 156 height 15
